Goal: Information Seeking & Learning: Learn about a topic

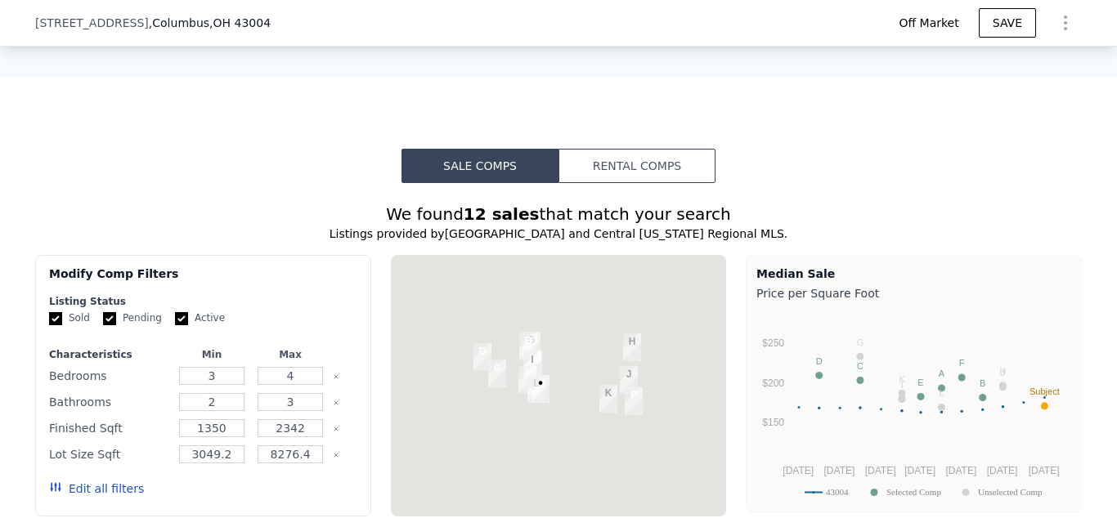
scroll to position [1227, 0]
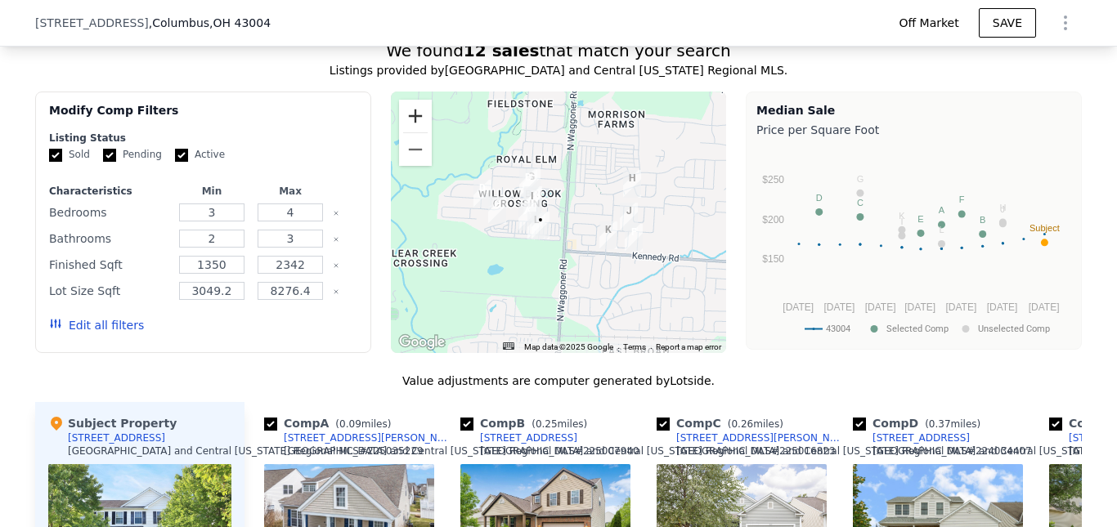
click at [410, 132] on button "Zoom in" at bounding box center [415, 116] width 33 height 33
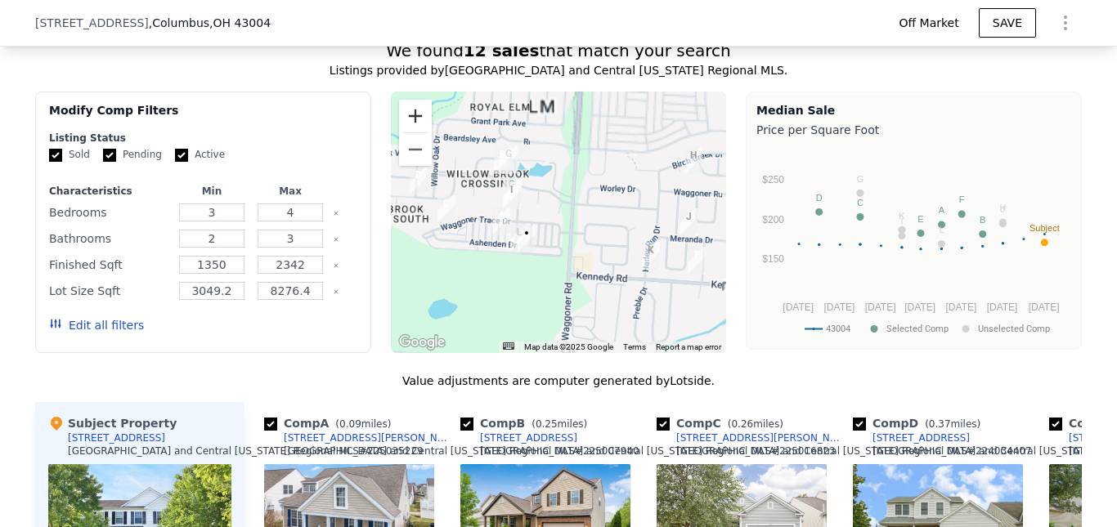
click at [410, 132] on button "Zoom in" at bounding box center [415, 116] width 33 height 33
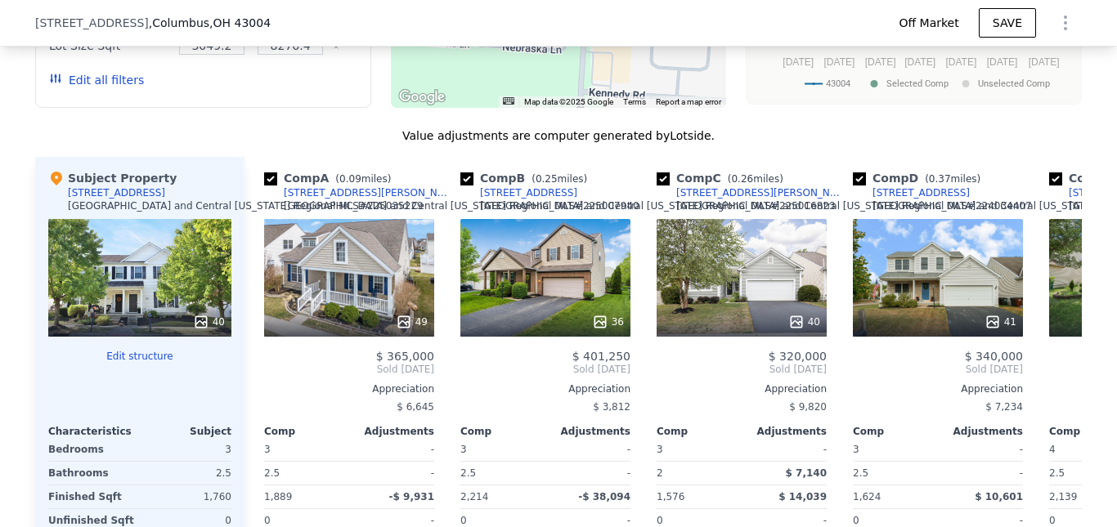
scroll to position [1636, 0]
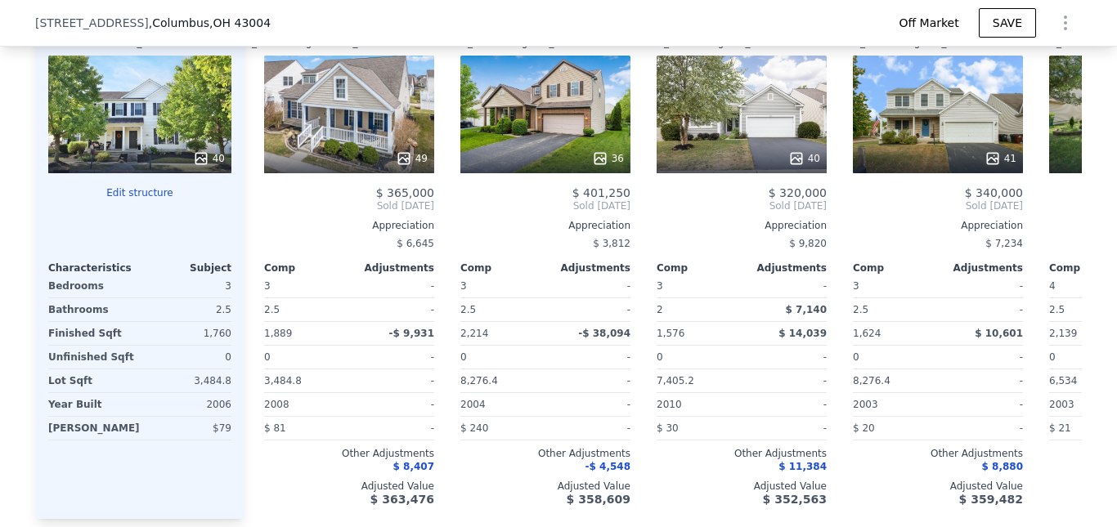
type input "$ 361,000"
type input "$ 23,137"
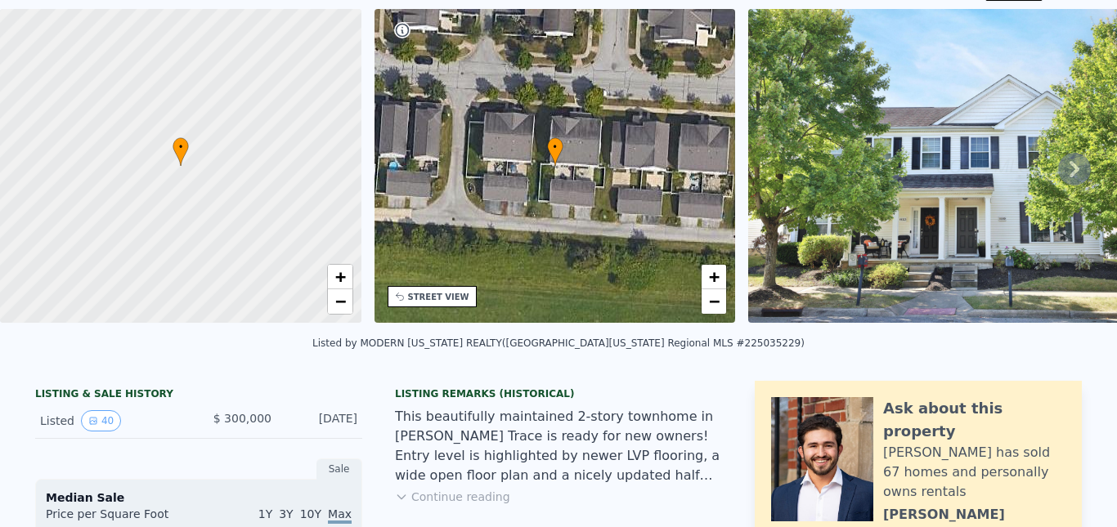
scroll to position [0, 0]
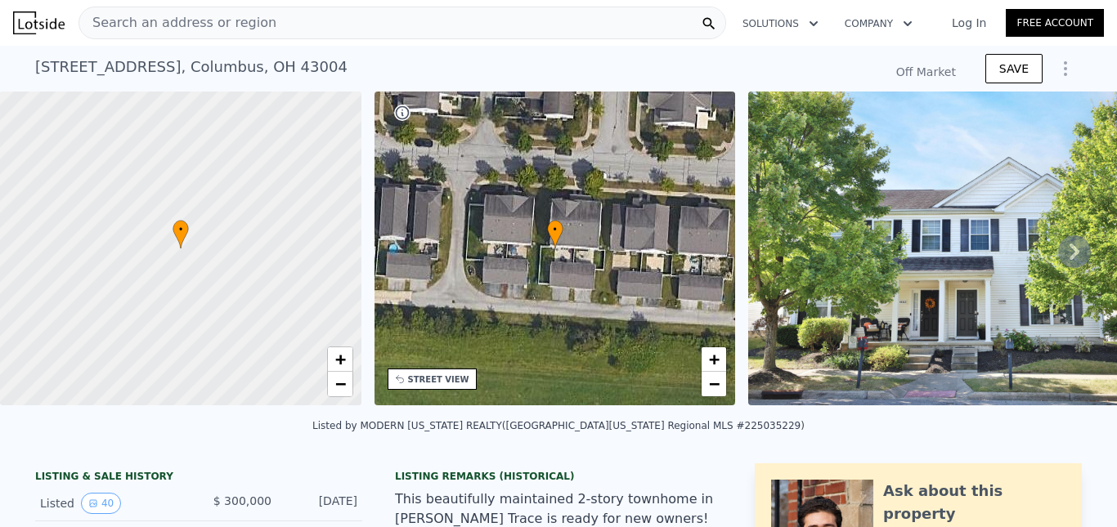
click at [175, 10] on div "Search an address or region" at bounding box center [177, 22] width 197 height 31
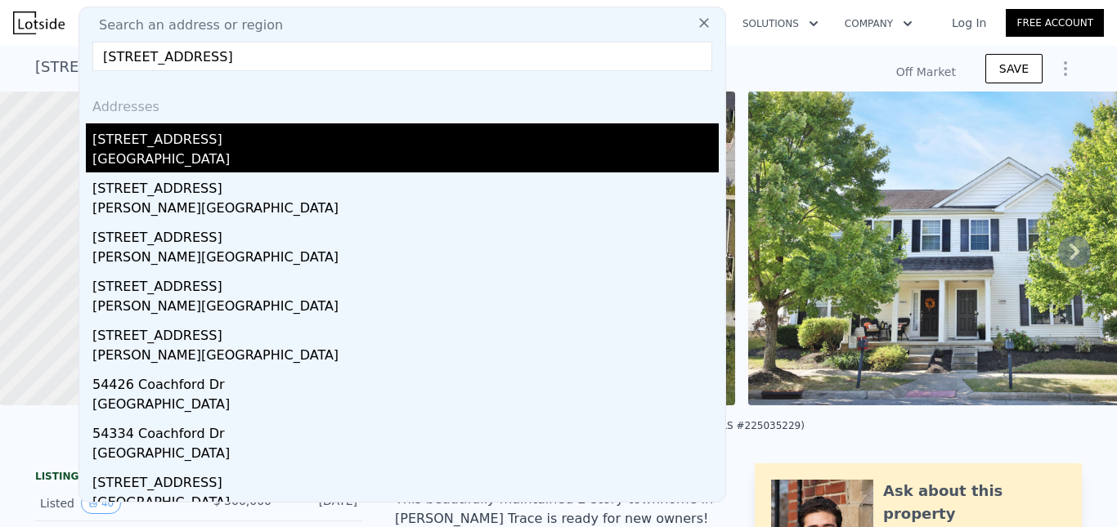
type input "[STREET_ADDRESS]"
click at [196, 146] on div "[STREET_ADDRESS]" at bounding box center [405, 136] width 626 height 26
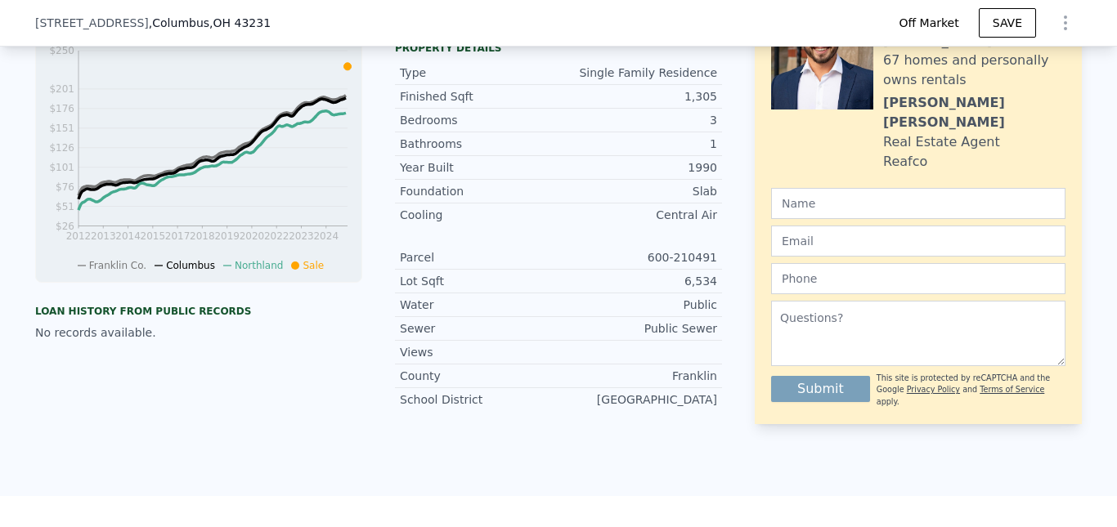
scroll to position [1064, 0]
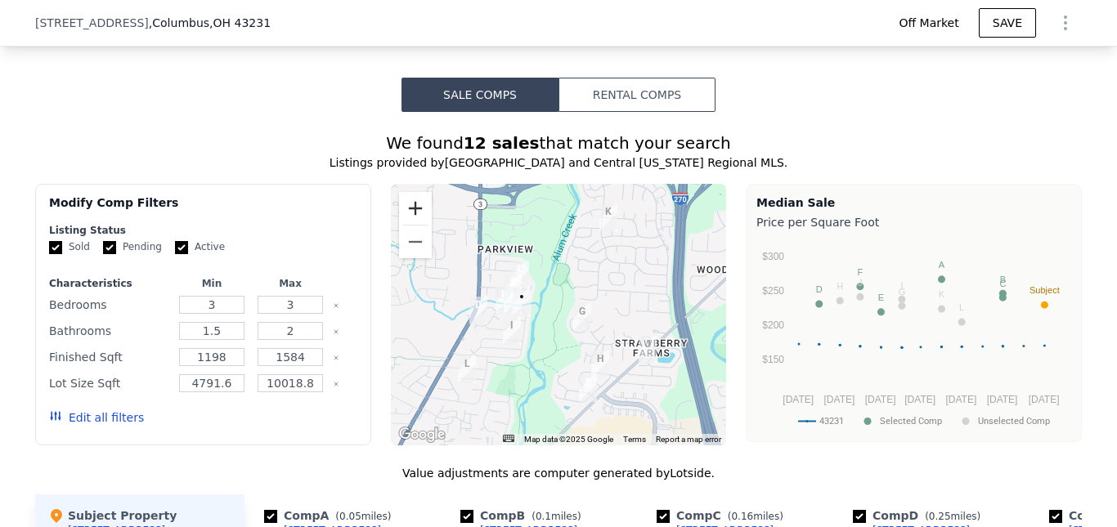
click at [408, 219] on button "Zoom in" at bounding box center [415, 208] width 33 height 33
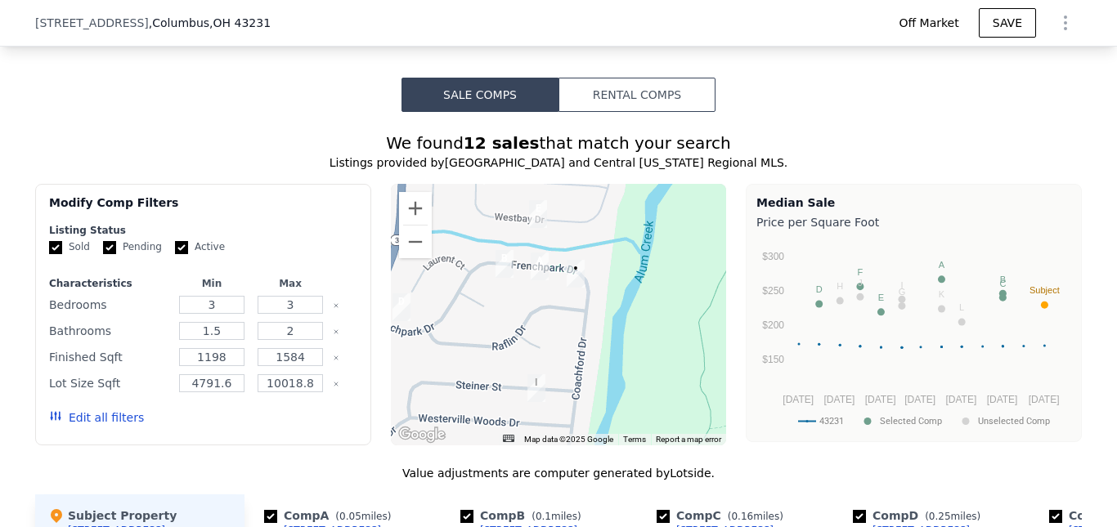
drag, startPoint x: 487, startPoint y: 301, endPoint x: 649, endPoint y: 273, distance: 164.2
click at [649, 273] on div at bounding box center [559, 315] width 336 height 262
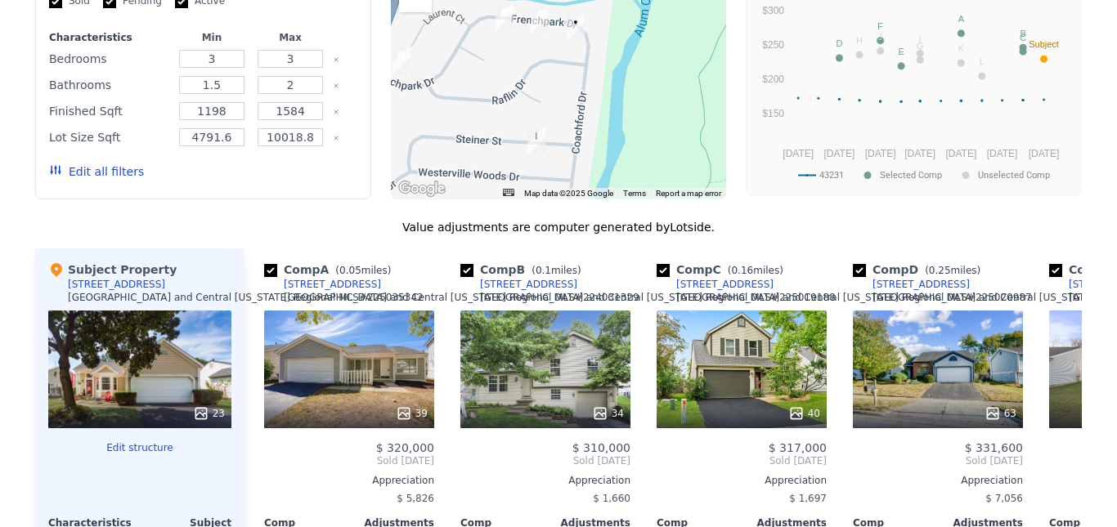
scroll to position [0, 0]
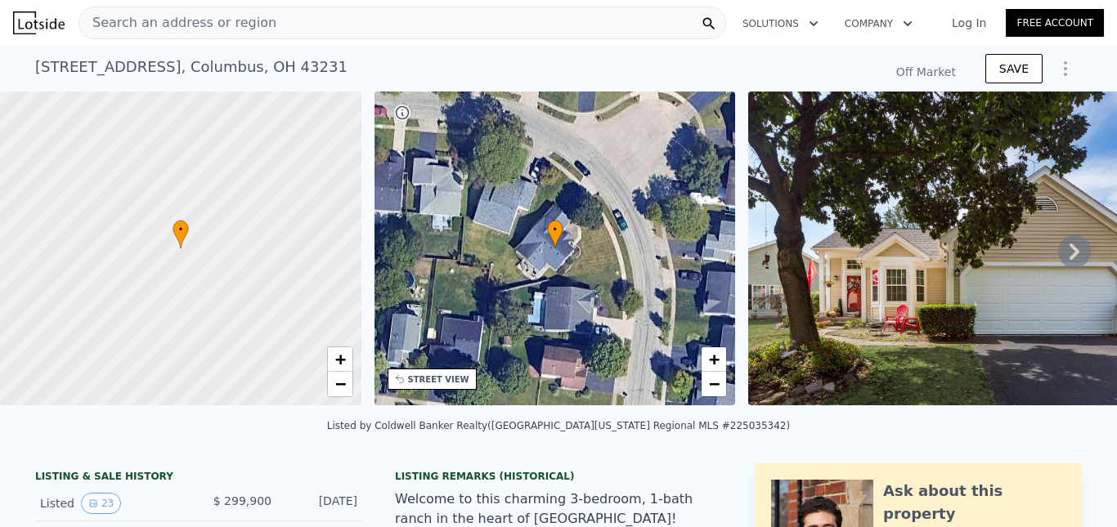
click at [292, 23] on div "Search an address or region" at bounding box center [401, 23] width 647 height 33
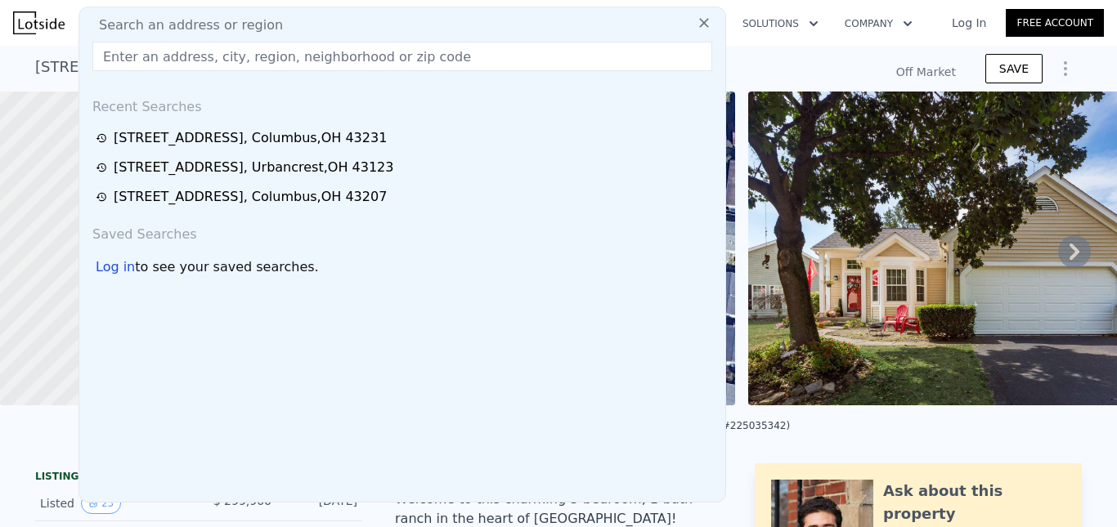
type input "[STREET_ADDRESS]"
type input "$ 309,000"
type input "-$ 25,177"
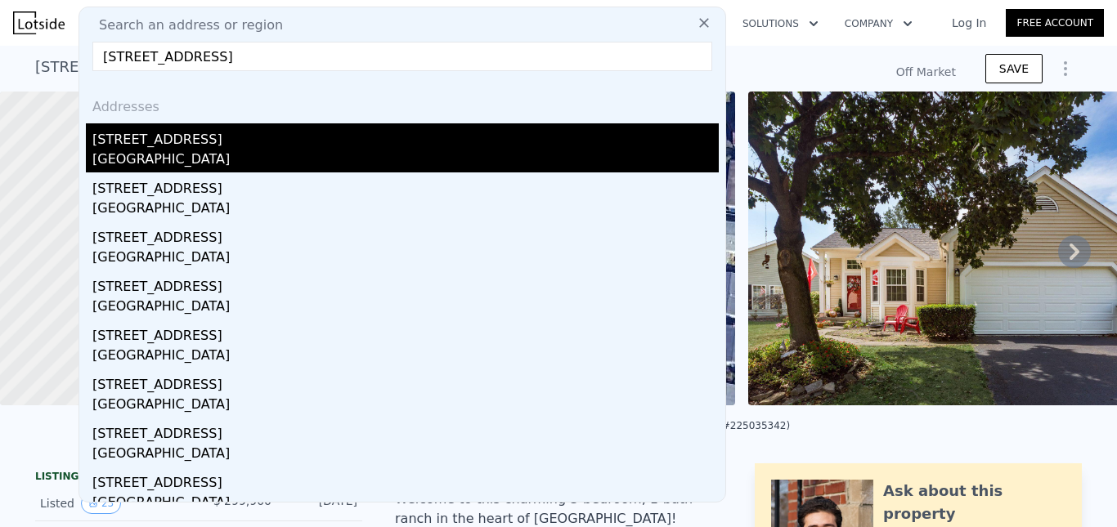
type input "[STREET_ADDRESS]"
click at [181, 151] on div "[GEOGRAPHIC_DATA]" at bounding box center [405, 161] width 626 height 23
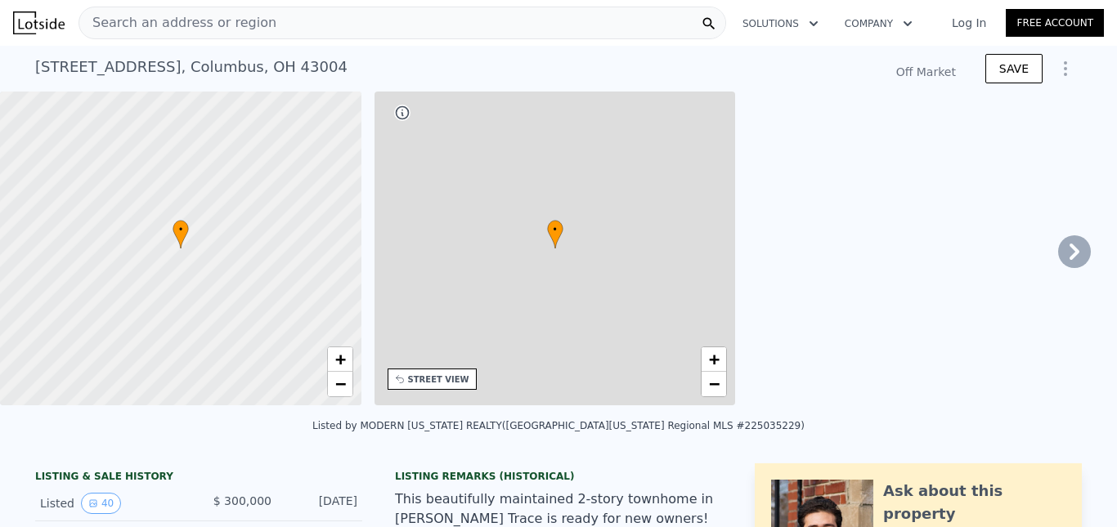
type input "4"
type input "2"
type input "3"
type input "1350"
type input "2342"
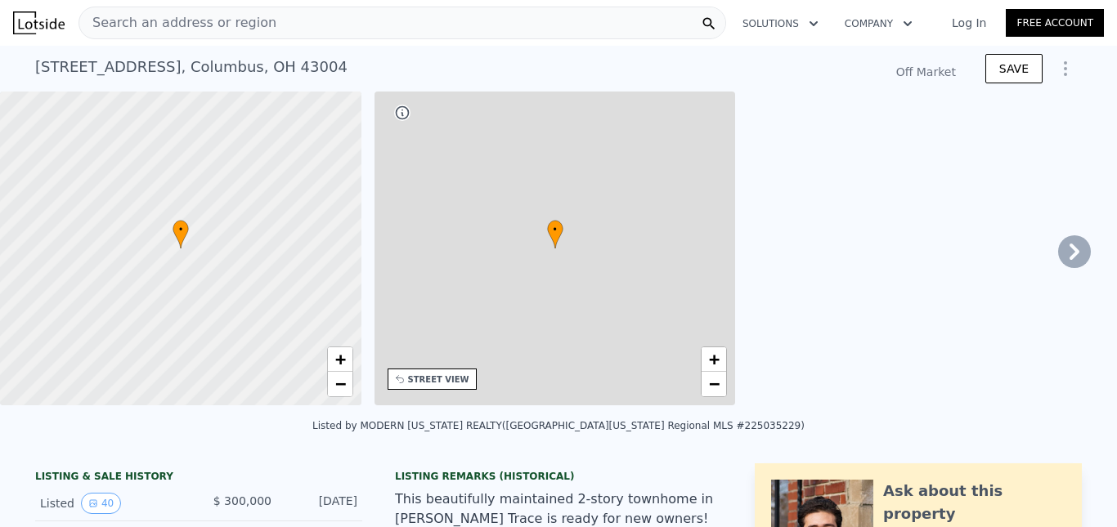
type input "3049.2"
type input "8276.4"
type input "$ 361,000"
type input "$ 23,137"
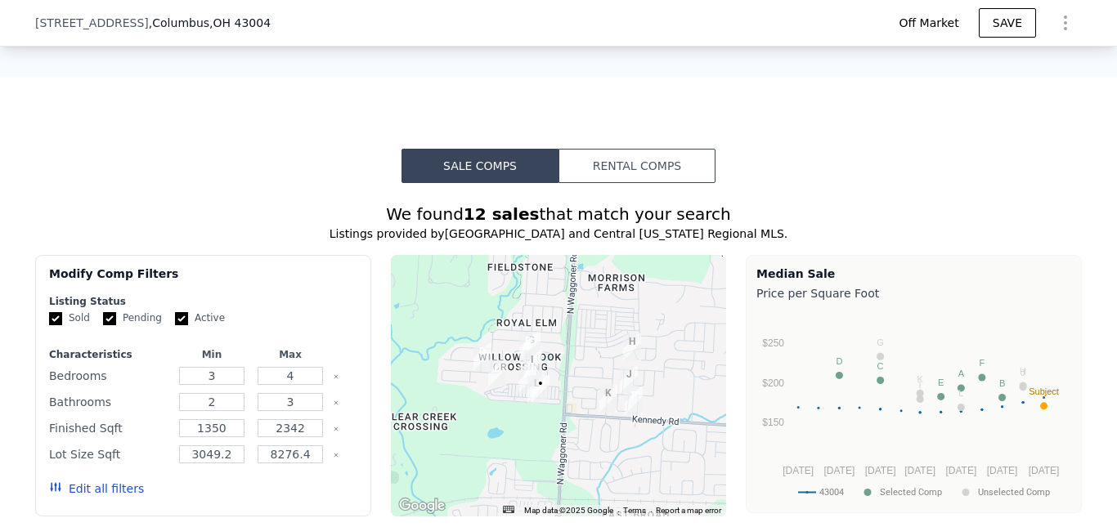
scroll to position [1309, 0]
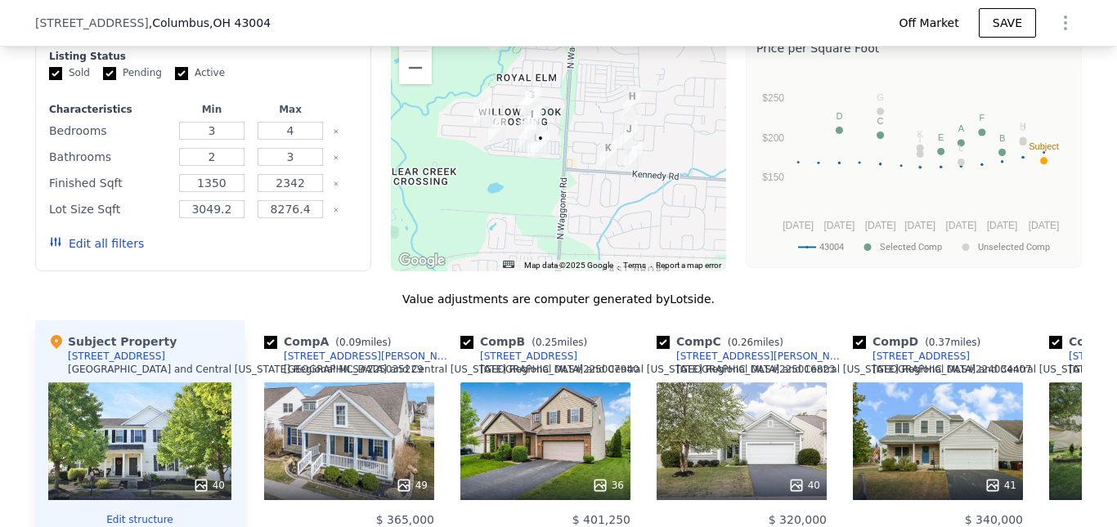
click at [418, 51] on button "Zoom in" at bounding box center [415, 34] width 33 height 33
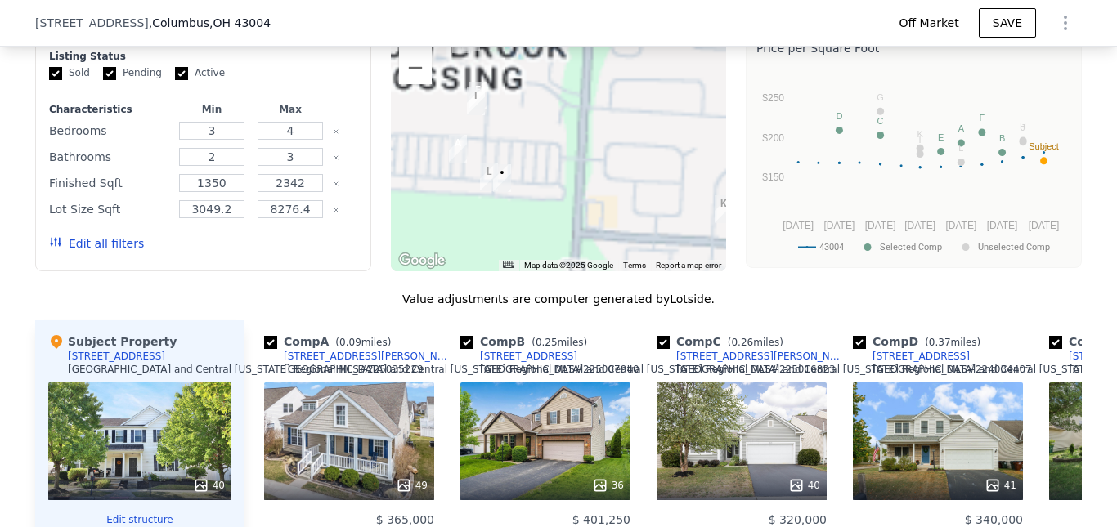
click at [418, 51] on button "Zoom in" at bounding box center [415, 34] width 33 height 33
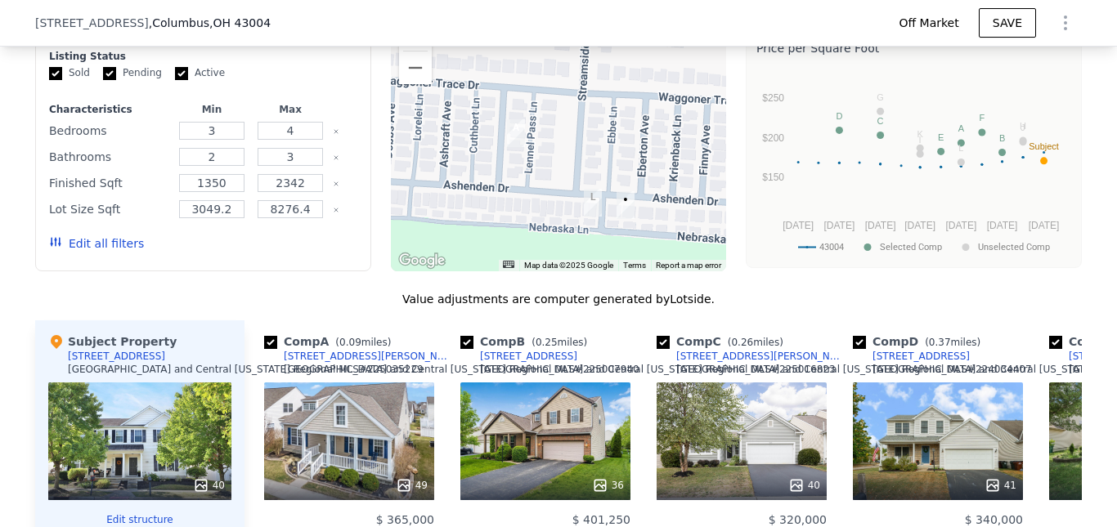
drag, startPoint x: 468, startPoint y: 170, endPoint x: 674, endPoint y: 124, distance: 211.0
click at [674, 124] on div at bounding box center [559, 141] width 336 height 262
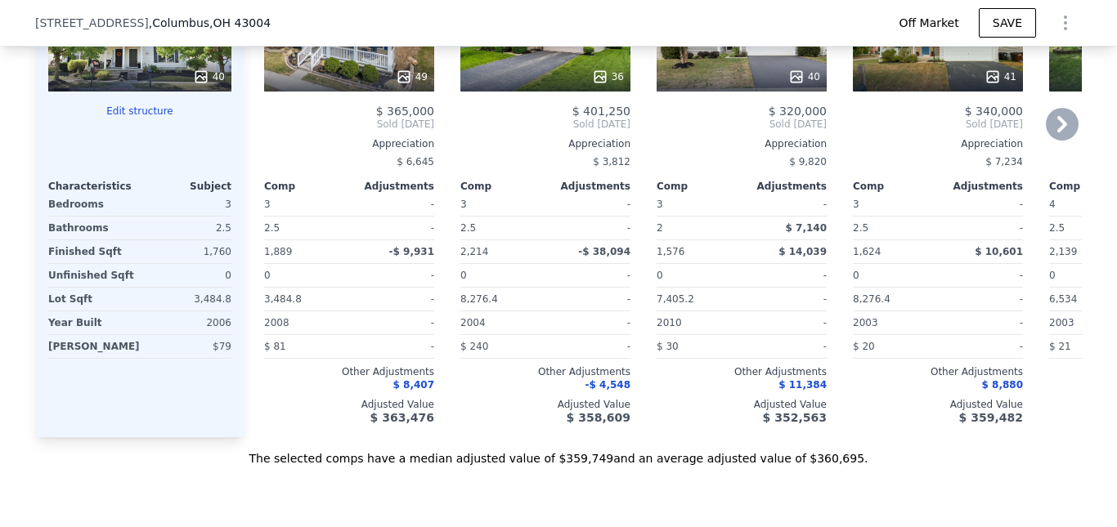
scroll to position [1636, 0]
